Goal: Navigation & Orientation: Find specific page/section

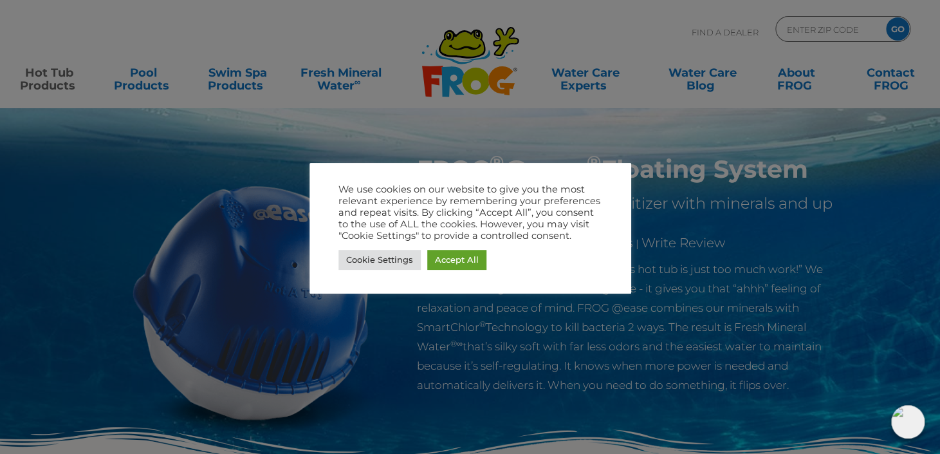
click at [410, 363] on div at bounding box center [470, 227] width 940 height 454
click at [394, 259] on link "Cookie Settings" at bounding box center [380, 260] width 82 height 20
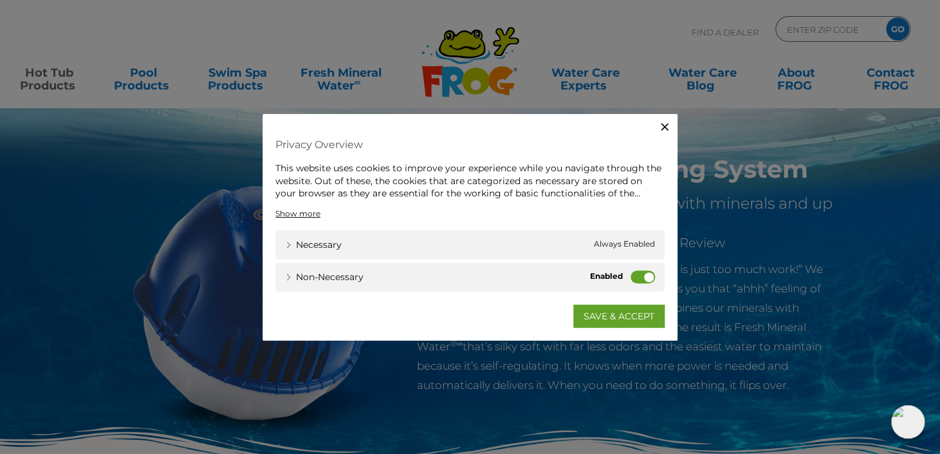
click at [640, 279] on label "Non-necessary" at bounding box center [643, 276] width 24 height 13
click at [0, 0] on input "Non-necessary" at bounding box center [0, 0] width 0 height 0
click at [616, 318] on link "SAVE & ACCEPT" at bounding box center [618, 315] width 91 height 23
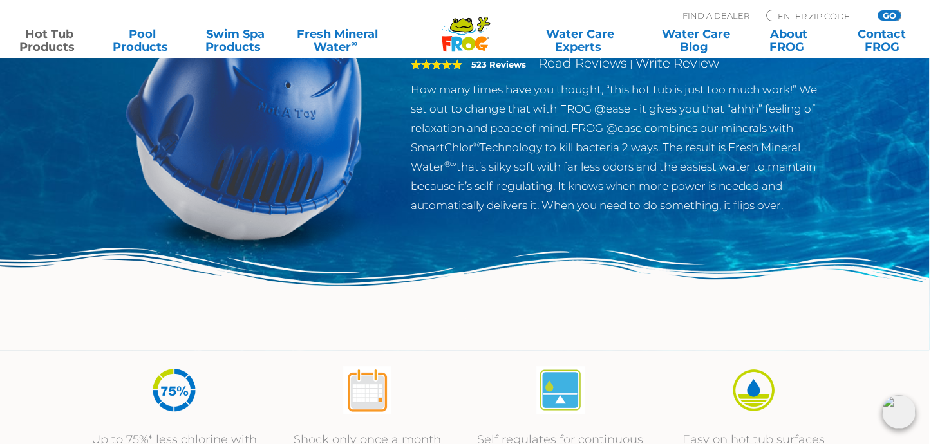
scroll to position [0, 2]
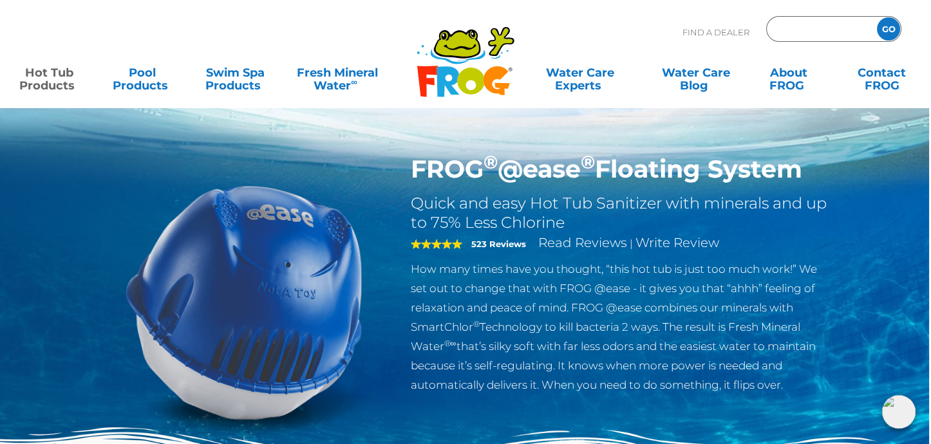
click at [789, 25] on input "Zip Code Form" at bounding box center [819, 29] width 87 height 19
type input "21060"
click at [898, 24] on input "GO" at bounding box center [888, 28] width 23 height 23
click at [890, 26] on input "GO" at bounding box center [888, 28] width 23 height 23
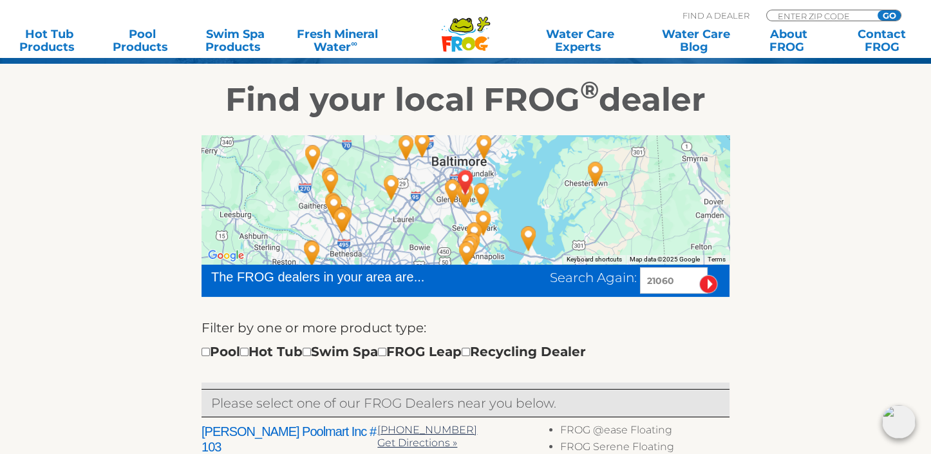
scroll to position [198, 0]
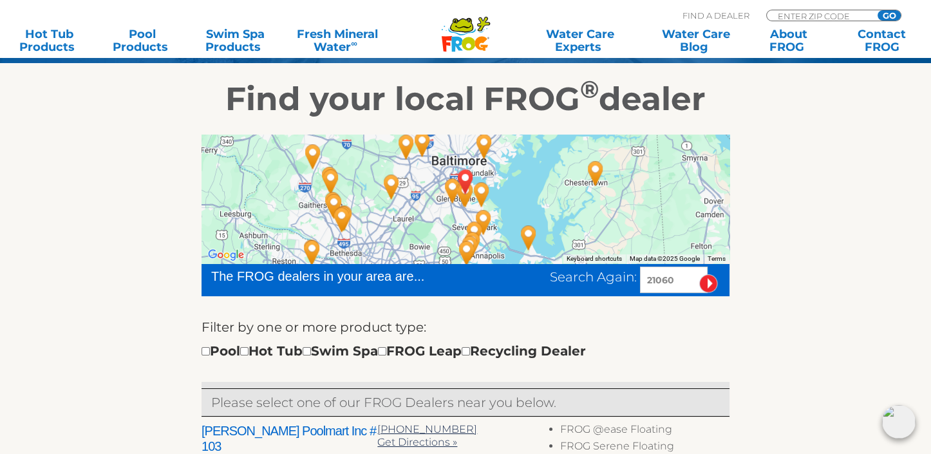
click at [463, 200] on img "GLEN BURNIE, MD 21060" at bounding box center [465, 181] width 40 height 45
click at [466, 195] on img "GLEN BURNIE, MD 21060" at bounding box center [465, 181] width 40 height 45
click at [478, 193] on img "GLEN BURNIE, MD 21060" at bounding box center [465, 181] width 40 height 45
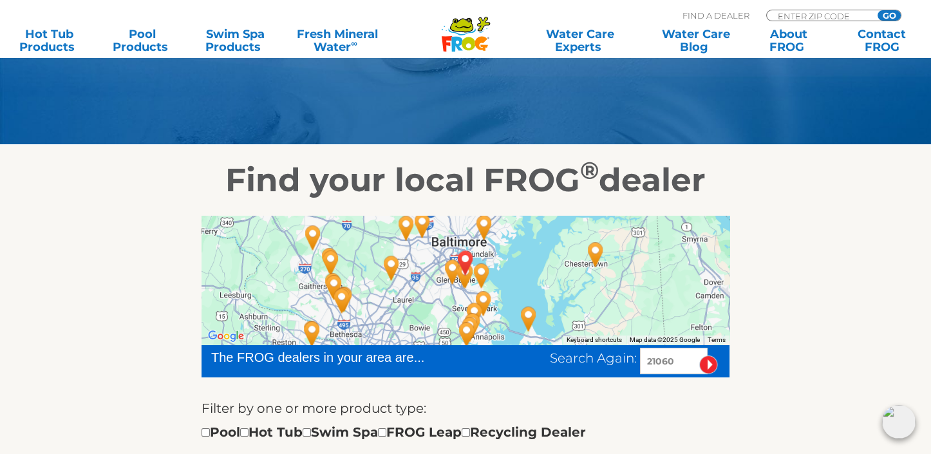
scroll to position [0, 0]
